Goal: Book appointment/travel/reservation

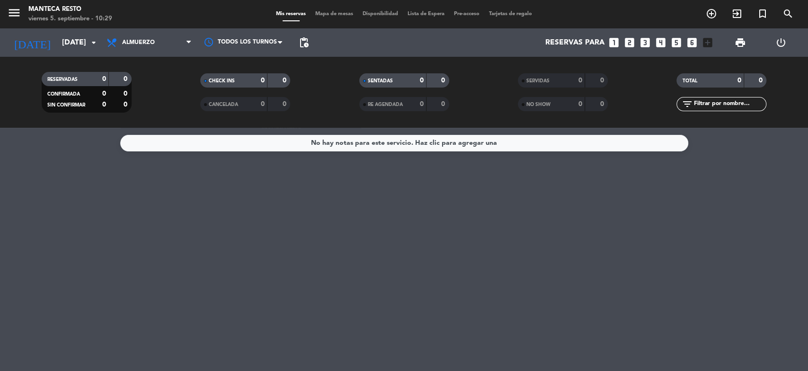
click at [78, 56] on div "[DATE] [DATE] arrow_drop_down" at bounding box center [54, 42] width 95 height 28
click at [87, 42] on input "[DATE]" at bounding box center [107, 43] width 100 height 18
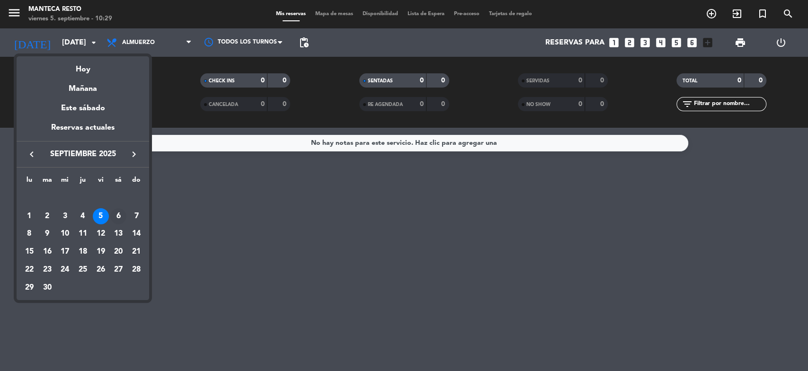
click at [118, 215] on div "6" at bounding box center [118, 216] width 16 height 16
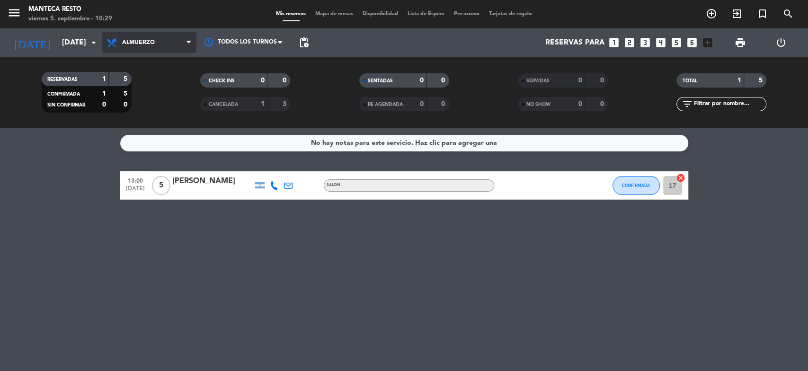
click at [163, 40] on span "Almuerzo" at bounding box center [149, 42] width 95 height 21
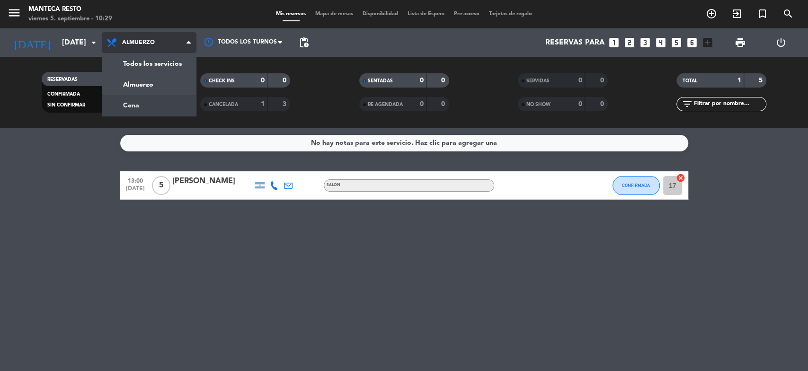
click at [164, 114] on div "menu Manteca Resto [DATE] 5. septiembre - 10:29 Mis reservas Mapa de mesas Disp…" at bounding box center [404, 64] width 808 height 128
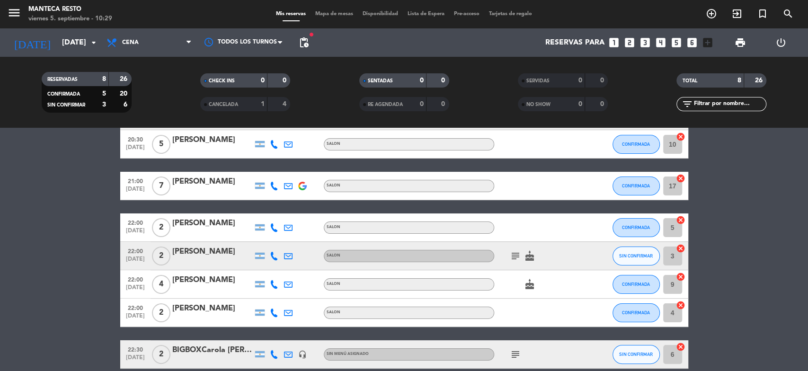
scroll to position [114, 0]
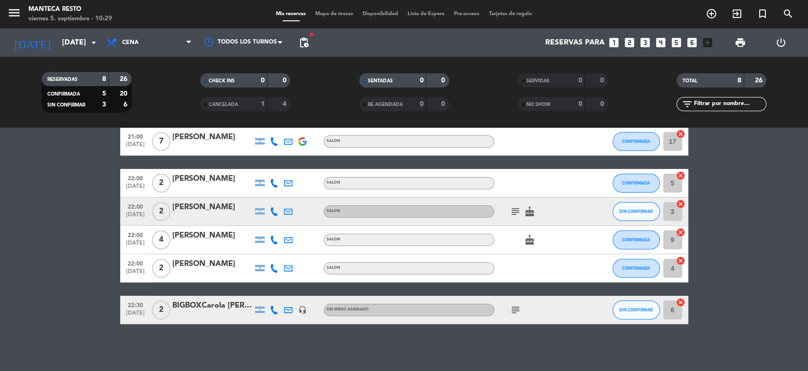
click at [511, 309] on icon "subject" at bounding box center [515, 309] width 11 height 11
click at [57, 42] on input "[DATE]" at bounding box center [107, 43] width 100 height 18
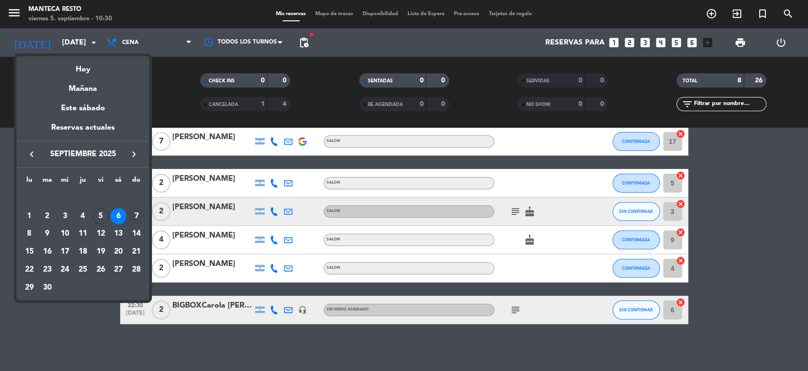
click at [136, 218] on div "7" at bounding box center [136, 216] width 16 height 16
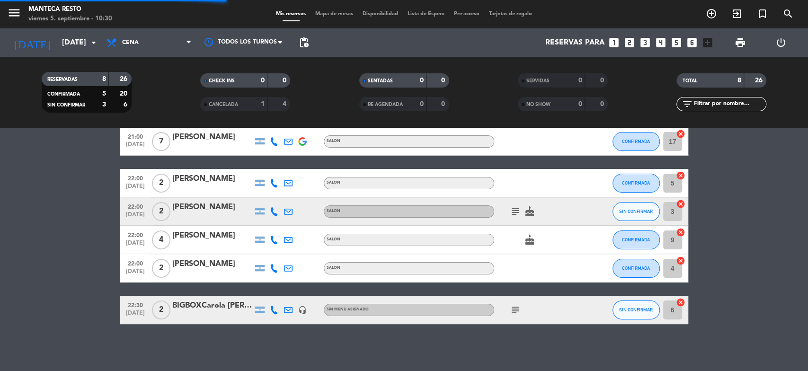
click at [151, 31] on div "Todos los servicios Almuerzo Cena Cena Todos los servicios Almuerzo Cena" at bounding box center [149, 42] width 95 height 28
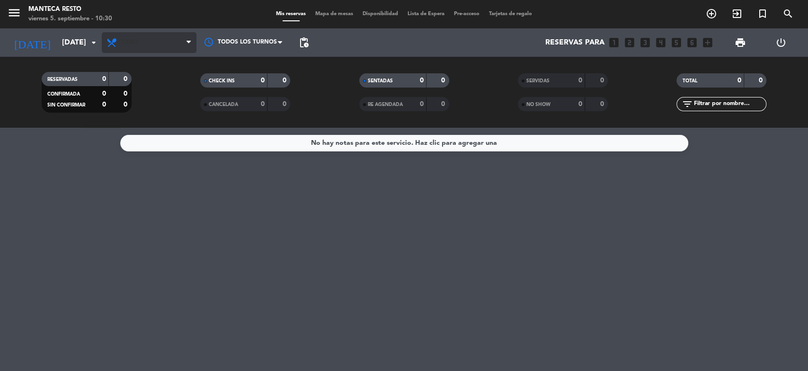
click at [168, 46] on span "Cena" at bounding box center [149, 42] width 95 height 21
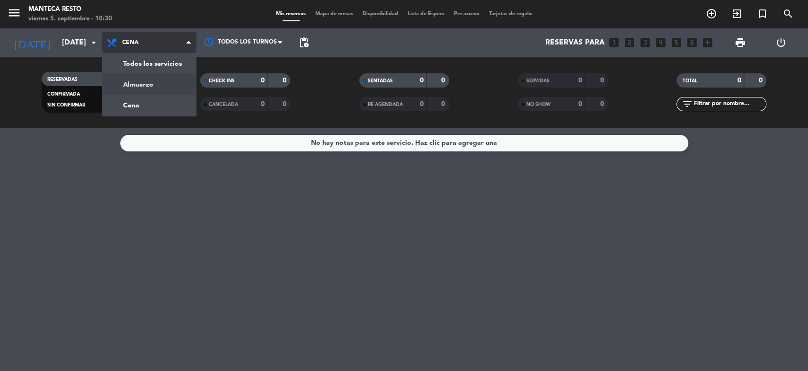
click at [169, 84] on div "menu Manteca Resto [DATE] 5. septiembre - 10:30 Mis reservas Mapa de mesas Disp…" at bounding box center [404, 64] width 808 height 128
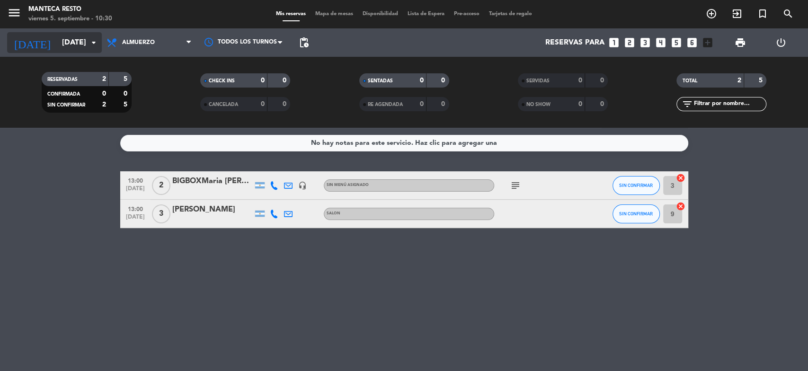
click at [68, 43] on input "[DATE]" at bounding box center [107, 43] width 100 height 18
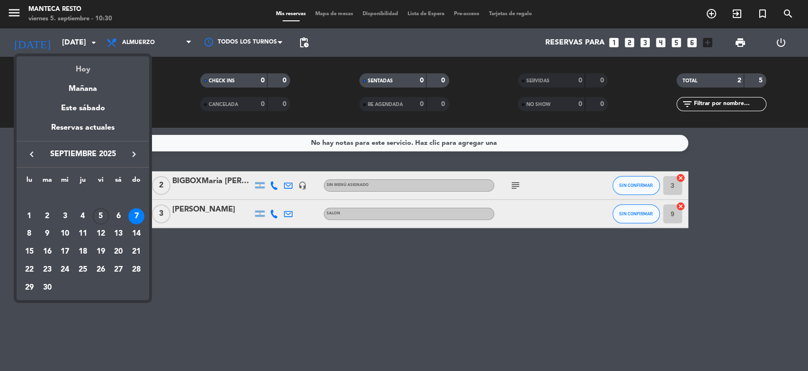
click at [73, 59] on div "Hoy" at bounding box center [83, 65] width 132 height 19
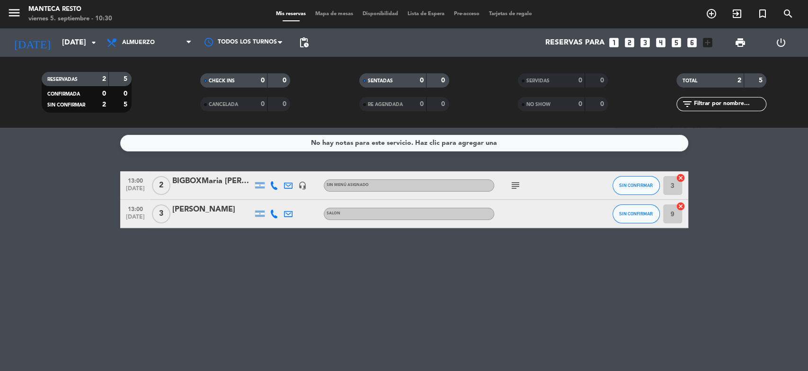
type input "[DATE]"
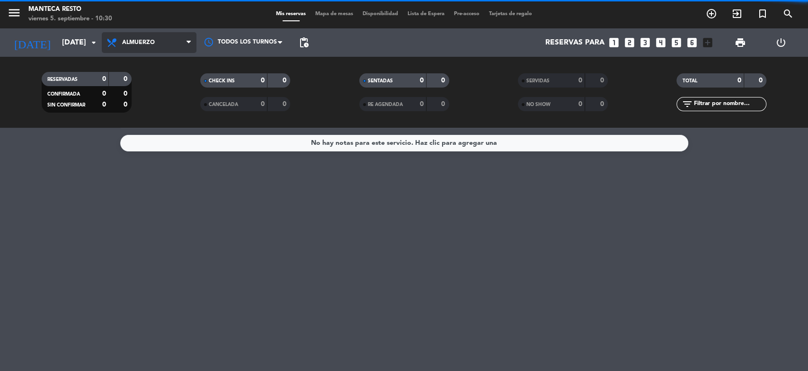
click at [153, 38] on span "Almuerzo" at bounding box center [149, 42] width 95 height 21
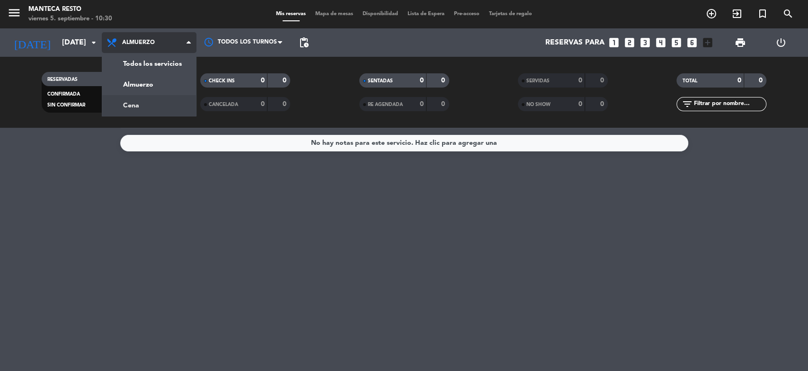
click at [167, 114] on div "menu Manteca Resto [DATE] 5. septiembre - 10:30 Mis reservas Mapa de mesas Disp…" at bounding box center [404, 64] width 808 height 128
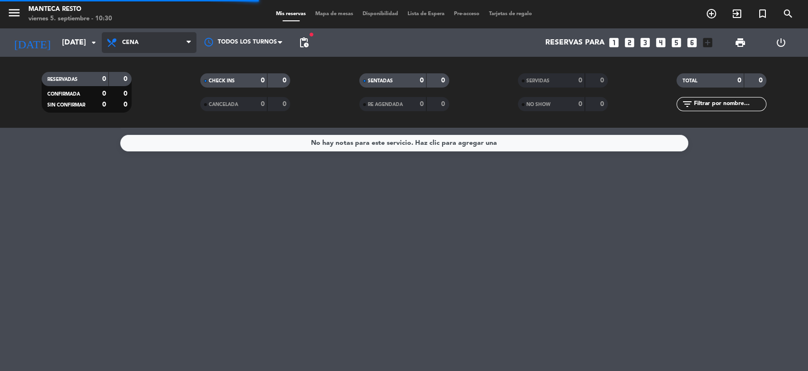
click at [154, 32] on span "Cena" at bounding box center [149, 42] width 95 height 21
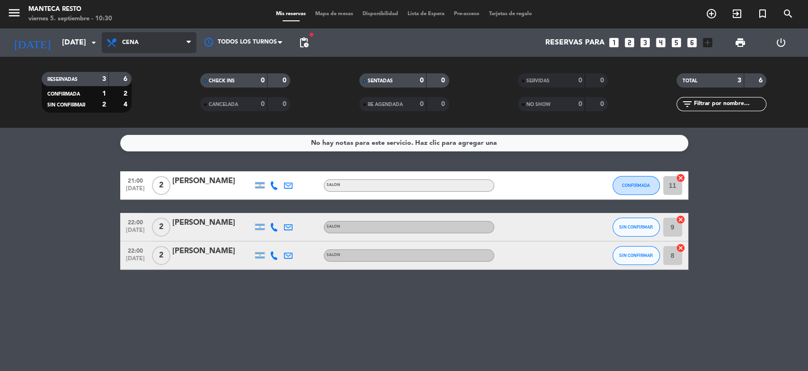
click at [167, 43] on span "Cena" at bounding box center [149, 42] width 95 height 21
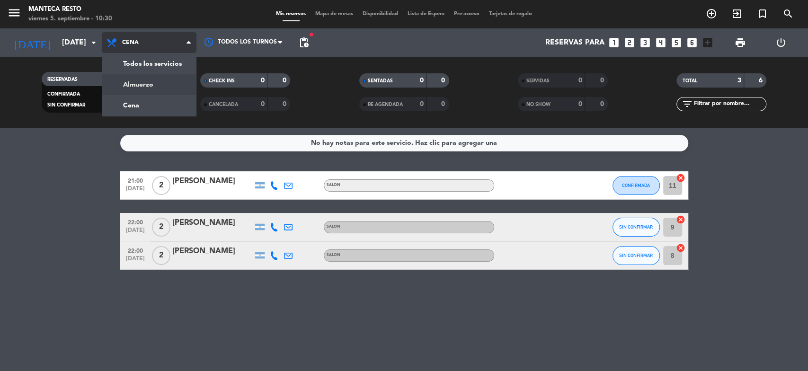
click at [167, 87] on div "menu Manteca Resto [DATE] 5. septiembre - 10:30 Mis reservas Mapa de mesas Disp…" at bounding box center [404, 64] width 808 height 128
